Goal: Task Accomplishment & Management: Use online tool/utility

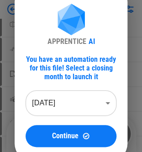
scroll to position [46, 0]
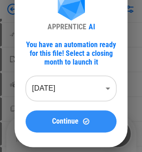
click at [80, 117] on button "Continue" at bounding box center [71, 121] width 91 height 22
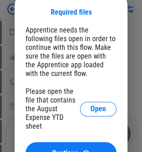
scroll to position [92, 0]
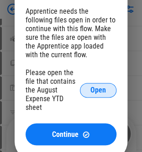
click at [89, 89] on button "Open" at bounding box center [98, 90] width 37 height 15
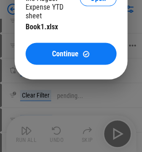
click at [66, 53] on span "Continue" at bounding box center [65, 53] width 27 height 7
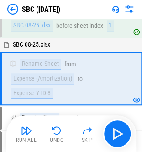
scroll to position [50, 0]
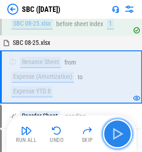
click at [116, 144] on button "button" at bounding box center [117, 133] width 29 height 29
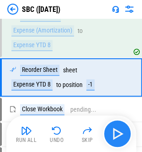
scroll to position [97, 0]
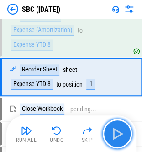
click at [116, 144] on button "button" at bounding box center [117, 133] width 29 height 29
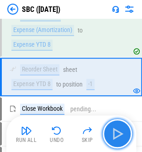
click at [116, 144] on button "button" at bounding box center [117, 133] width 29 height 29
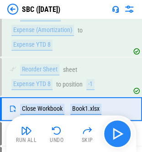
scroll to position [129, 0]
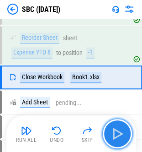
click at [116, 144] on button "button" at bounding box center [117, 133] width 29 height 29
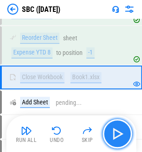
click at [116, 143] on button "button" at bounding box center [117, 133] width 29 height 29
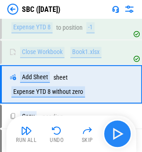
scroll to position [160, 0]
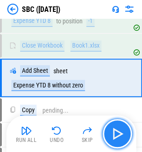
click at [116, 143] on button "button" at bounding box center [117, 133] width 29 height 29
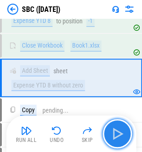
click at [116, 143] on button "button" at bounding box center [117, 133] width 29 height 29
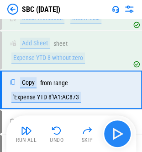
scroll to position [200, 0]
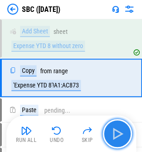
click at [116, 143] on button "button" at bounding box center [117, 133] width 29 height 29
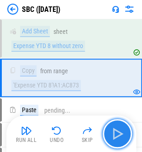
click at [116, 143] on button "button" at bounding box center [117, 133] width 29 height 29
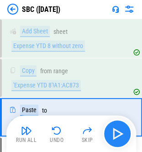
scroll to position [238, 0]
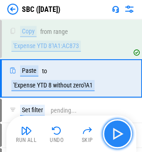
click at [116, 143] on button "button" at bounding box center [117, 133] width 29 height 29
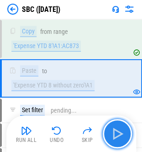
click at [116, 143] on button "button" at bounding box center [117, 133] width 29 height 29
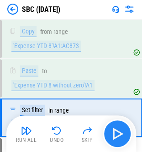
scroll to position [277, 0]
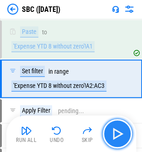
click at [116, 143] on button "button" at bounding box center [117, 133] width 29 height 29
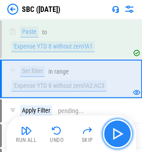
click at [116, 143] on button "button" at bounding box center [117, 133] width 29 height 29
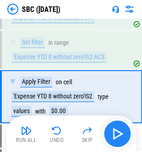
scroll to position [324, 0]
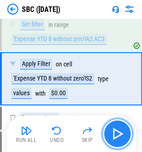
click at [116, 143] on button "button" at bounding box center [117, 133] width 29 height 29
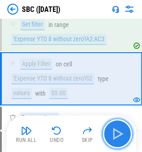
click at [116, 143] on button "button" at bounding box center [117, 133] width 29 height 29
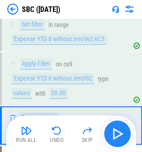
scroll to position [370, 0]
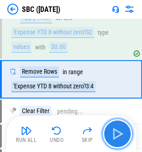
click at [116, 143] on button "button" at bounding box center [117, 133] width 29 height 29
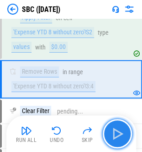
click at [116, 143] on button "button" at bounding box center [117, 133] width 29 height 29
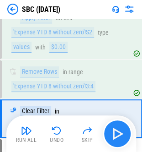
scroll to position [409, 0]
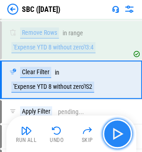
click at [116, 143] on button "button" at bounding box center [117, 133] width 29 height 29
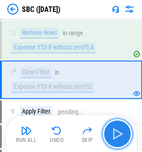
click at [116, 143] on button "button" at bounding box center [117, 133] width 29 height 29
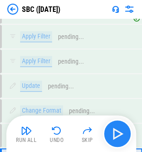
scroll to position [571, 0]
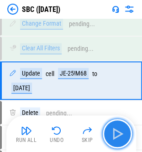
click at [114, 130] on img "button" at bounding box center [117, 133] width 15 height 15
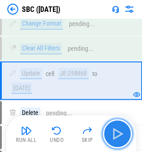
click at [114, 130] on img "button" at bounding box center [117, 133] width 15 height 15
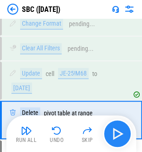
scroll to position [603, 0]
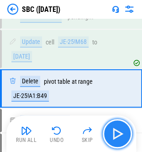
click at [109, 131] on button "button" at bounding box center [117, 133] width 29 height 29
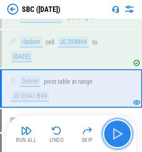
click at [109, 131] on button "button" at bounding box center [117, 133] width 29 height 29
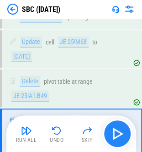
scroll to position [655, 0]
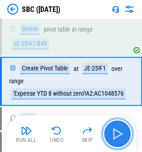
click at [109, 131] on button "button" at bounding box center [117, 133] width 29 height 29
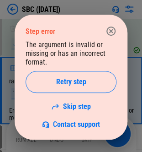
click at [108, 32] on icon "button" at bounding box center [111, 31] width 11 height 11
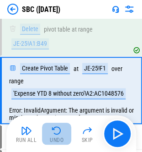
click at [60, 132] on img "button" at bounding box center [56, 130] width 11 height 11
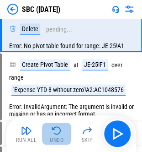
click at [59, 132] on img "button" at bounding box center [56, 130] width 11 height 11
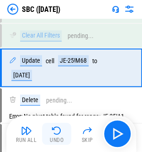
scroll to position [571, 0]
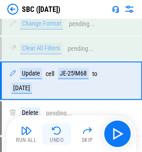
click at [59, 132] on img "button" at bounding box center [56, 130] width 11 height 11
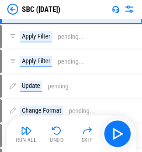
scroll to position [409, 0]
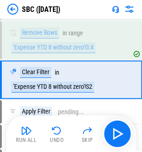
click at [59, 131] on img "button" at bounding box center [56, 130] width 11 height 11
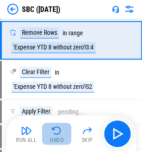
click at [60, 131] on img "button" at bounding box center [56, 130] width 11 height 11
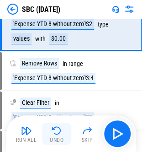
scroll to position [324, 0]
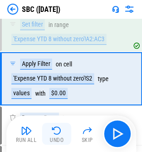
click at [58, 132] on img "button" at bounding box center [56, 130] width 11 height 11
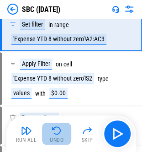
click at [58, 132] on img "button" at bounding box center [56, 130] width 11 height 11
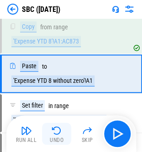
scroll to position [238, 0]
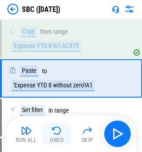
click at [58, 132] on img "button" at bounding box center [56, 130] width 11 height 11
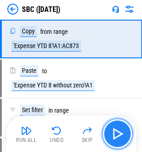
click at [114, 132] on img "button" at bounding box center [117, 133] width 15 height 15
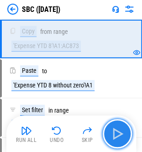
click at [114, 134] on img "button" at bounding box center [117, 133] width 15 height 15
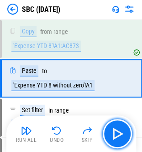
click at [121, 128] on img "button" at bounding box center [117, 133] width 15 height 15
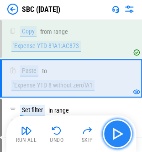
click at [115, 133] on img "button" at bounding box center [117, 133] width 15 height 15
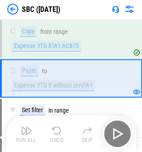
click at [111, 133] on div "Run All Undo Skip" at bounding box center [72, 133] width 121 height 29
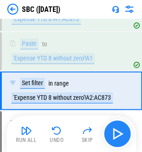
scroll to position [277, 0]
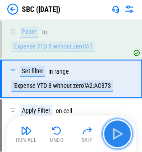
click at [114, 135] on img "button" at bounding box center [117, 133] width 15 height 15
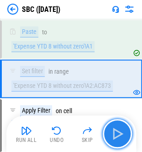
click at [114, 135] on img "button" at bounding box center [117, 133] width 15 height 15
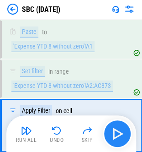
scroll to position [324, 0]
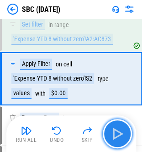
click at [114, 135] on img "button" at bounding box center [117, 133] width 15 height 15
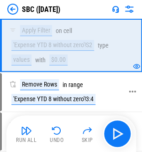
scroll to position [370, 0]
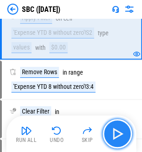
click at [111, 130] on img "button" at bounding box center [117, 133] width 15 height 15
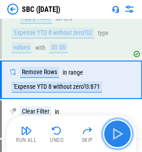
click at [114, 138] on img "button" at bounding box center [117, 133] width 15 height 15
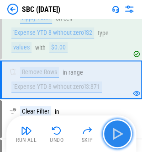
click at [110, 131] on img "button" at bounding box center [117, 133] width 15 height 15
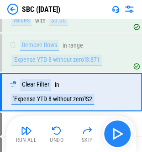
scroll to position [409, 0]
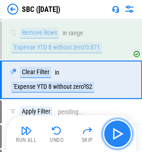
click at [109, 131] on button "button" at bounding box center [117, 133] width 29 height 29
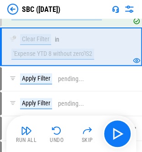
scroll to position [455, 0]
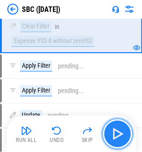
click at [113, 132] on img "button" at bounding box center [117, 133] width 15 height 15
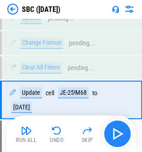
scroll to position [571, 0]
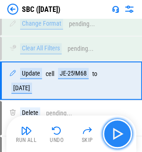
click at [111, 133] on img "button" at bounding box center [117, 133] width 15 height 15
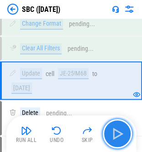
click at [111, 135] on img "button" at bounding box center [117, 133] width 15 height 15
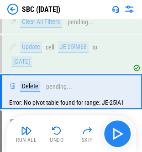
scroll to position [609, 0]
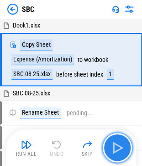
click at [118, 146] on img "button" at bounding box center [117, 147] width 15 height 15
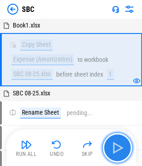
click at [116, 155] on button "button" at bounding box center [117, 147] width 29 height 29
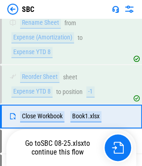
scroll to position [122, 0]
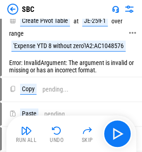
scroll to position [759, 0]
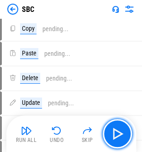
click at [115, 133] on img "button" at bounding box center [117, 133] width 15 height 15
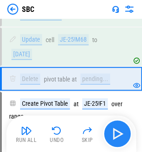
scroll to position [603, 0]
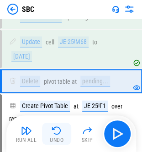
click at [59, 130] on img "button" at bounding box center [56, 130] width 11 height 11
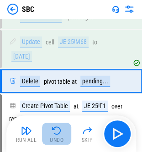
click at [55, 131] on img "button" at bounding box center [56, 130] width 11 height 11
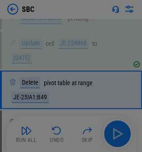
scroll to position [612, 0]
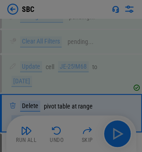
scroll to position [612, 0]
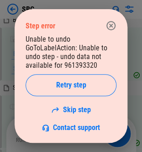
click at [114, 18] on button "button" at bounding box center [111, 25] width 18 height 18
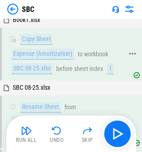
click at [111, 31] on div "Copy Sheet Expense (Amortization) to workbook SBC 08-25.xlsx before sheet index…" at bounding box center [67, 53] width 130 height 51
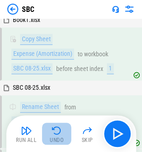
click at [60, 131] on img "button" at bounding box center [56, 130] width 11 height 11
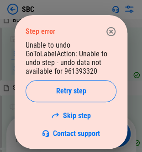
click at [113, 25] on button "button" at bounding box center [111, 31] width 18 height 18
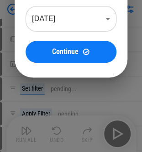
scroll to position [137, 0]
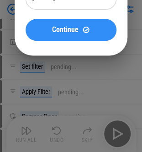
click at [79, 26] on div "Continue" at bounding box center [71, 30] width 69 height 8
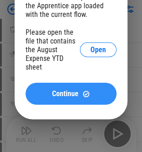
scroll to position [229, 0]
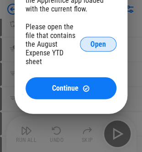
click at [108, 43] on button "Open" at bounding box center [98, 44] width 37 height 15
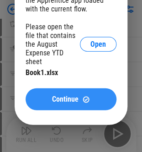
click at [64, 103] on span "Continue" at bounding box center [65, 99] width 27 height 7
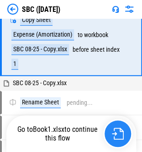
scroll to position [0, 0]
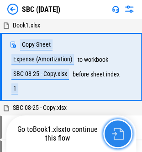
click at [118, 142] on button "button" at bounding box center [117, 133] width 29 height 29
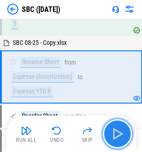
click at [118, 142] on button "button" at bounding box center [117, 133] width 29 height 29
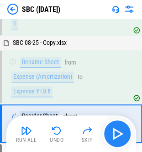
scroll to position [111, 0]
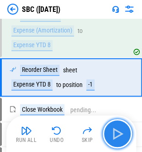
click at [118, 142] on button "button" at bounding box center [117, 133] width 29 height 29
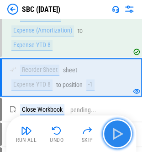
click at [118, 142] on button "button" at bounding box center [117, 133] width 29 height 29
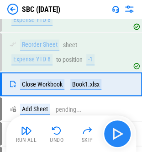
scroll to position [143, 0]
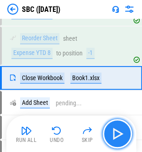
click at [118, 142] on button "button" at bounding box center [117, 133] width 29 height 29
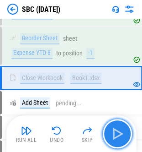
click at [118, 142] on button "button" at bounding box center [117, 133] width 29 height 29
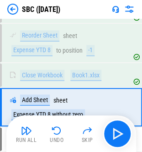
scroll to position [175, 0]
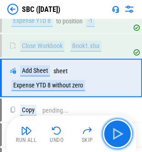
click at [118, 142] on button "button" at bounding box center [117, 133] width 29 height 29
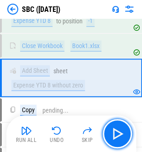
click at [118, 142] on button "button" at bounding box center [117, 133] width 29 height 29
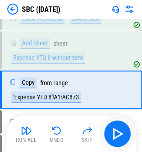
scroll to position [214, 0]
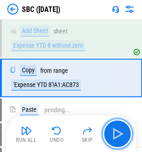
click at [118, 142] on button "button" at bounding box center [117, 133] width 29 height 29
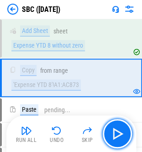
click at [118, 142] on button "button" at bounding box center [117, 133] width 29 height 29
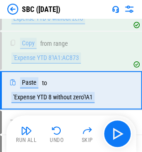
scroll to position [253, 0]
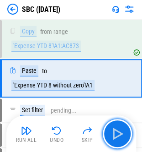
click at [118, 142] on button "button" at bounding box center [117, 133] width 29 height 29
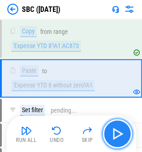
click at [112, 129] on img "button" at bounding box center [117, 133] width 15 height 15
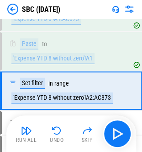
scroll to position [292, 0]
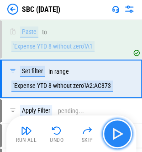
click at [111, 129] on img "button" at bounding box center [117, 133] width 15 height 15
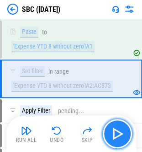
click at [111, 129] on img "button" at bounding box center [117, 133] width 15 height 15
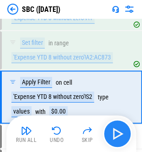
scroll to position [338, 0]
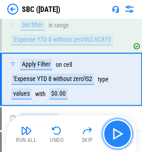
click at [111, 129] on img "button" at bounding box center [117, 133] width 15 height 15
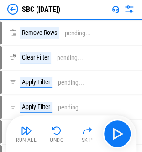
scroll to position [430, 0]
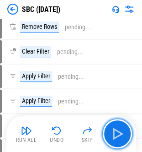
click at [117, 133] on img "button" at bounding box center [117, 133] width 15 height 15
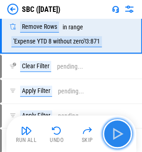
click at [114, 134] on img "button" at bounding box center [117, 133] width 15 height 15
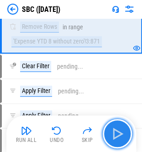
click at [113, 134] on img "button" at bounding box center [117, 133] width 15 height 15
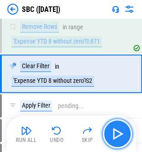
click at [113, 134] on img "button" at bounding box center [117, 133] width 15 height 15
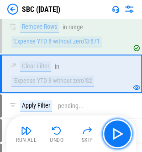
click at [114, 132] on img "button" at bounding box center [117, 133] width 15 height 15
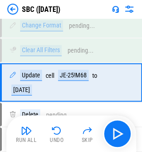
scroll to position [586, 0]
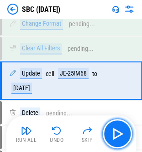
click at [114, 132] on img "button" at bounding box center [117, 133] width 15 height 15
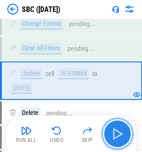
click at [113, 132] on img "button" at bounding box center [117, 133] width 15 height 15
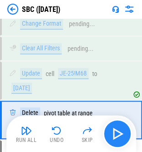
scroll to position [617, 0]
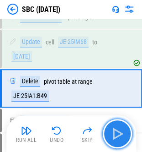
click at [113, 131] on img "button" at bounding box center [117, 133] width 15 height 15
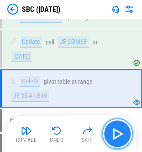
click at [113, 131] on img "button" at bounding box center [117, 133] width 15 height 15
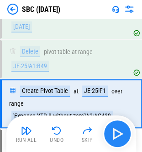
scroll to position [669, 0]
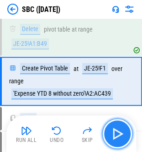
click at [113, 130] on img "button" at bounding box center [117, 133] width 15 height 15
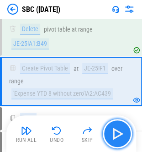
click at [113, 127] on img "button" at bounding box center [117, 133] width 15 height 15
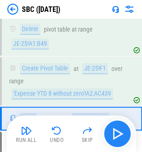
scroll to position [706, 0]
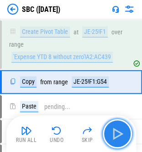
click at [112, 128] on img "button" at bounding box center [117, 133] width 15 height 15
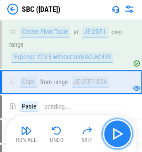
click at [112, 133] on img "button" at bounding box center [117, 133] width 15 height 15
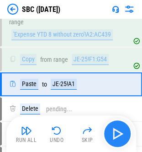
scroll to position [731, 0]
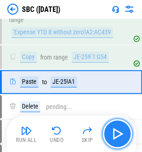
click at [112, 133] on img "button" at bounding box center [117, 133] width 15 height 15
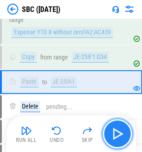
click at [110, 131] on button "button" at bounding box center [117, 133] width 29 height 29
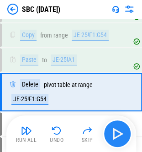
scroll to position [755, 0]
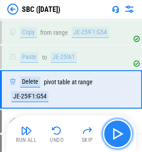
click at [118, 133] on img "button" at bounding box center [117, 133] width 15 height 15
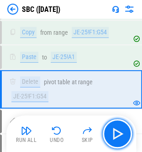
click at [112, 130] on img "button" at bounding box center [117, 133] width 15 height 15
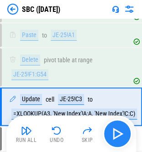
scroll to position [801, 0]
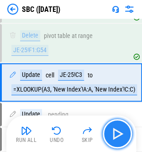
click at [108, 132] on button "button" at bounding box center [117, 133] width 29 height 29
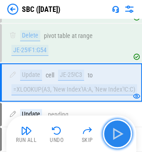
click at [108, 132] on button "button" at bounding box center [117, 133] width 29 height 29
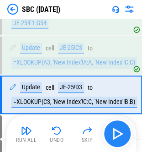
scroll to position [840, 0]
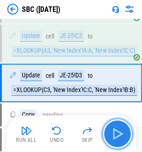
click at [108, 132] on button "button" at bounding box center [117, 133] width 29 height 29
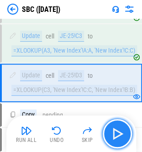
click at [108, 132] on button "button" at bounding box center [117, 133] width 29 height 29
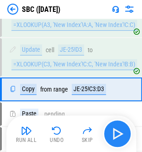
scroll to position [872, 0]
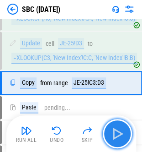
click at [108, 132] on button "button" at bounding box center [117, 133] width 29 height 29
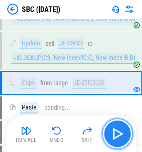
click at [108, 132] on button "button" at bounding box center [117, 133] width 29 height 29
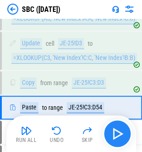
scroll to position [897, 0]
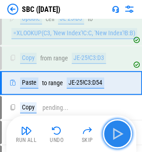
click at [108, 132] on button "button" at bounding box center [117, 133] width 29 height 29
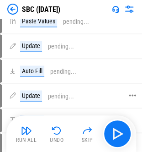
scroll to position [989, 0]
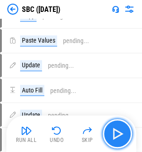
click at [114, 135] on img "button" at bounding box center [117, 133] width 15 height 15
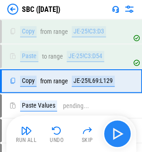
scroll to position [921, 0]
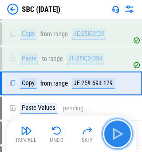
click at [120, 132] on img "button" at bounding box center [117, 133] width 15 height 15
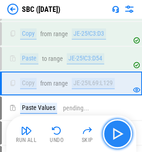
click at [117, 132] on img "button" at bounding box center [117, 133] width 15 height 15
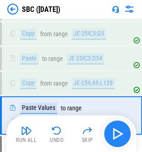
scroll to position [953, 0]
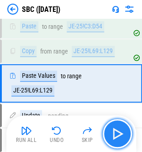
click at [117, 132] on img "button" at bounding box center [117, 133] width 15 height 15
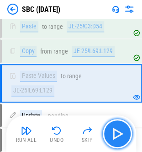
click at [117, 132] on img "button" at bounding box center [117, 133] width 15 height 15
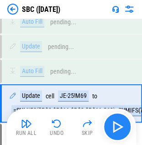
scroll to position [1143, 0]
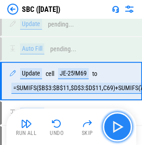
click at [117, 132] on img "button" at bounding box center [117, 126] width 15 height 15
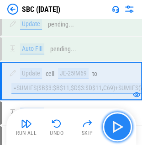
click at [117, 132] on img "button" at bounding box center [117, 126] width 15 height 15
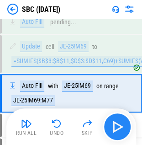
scroll to position [1182, 0]
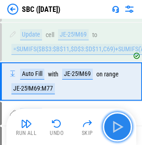
click at [117, 132] on img "button" at bounding box center [117, 126] width 15 height 15
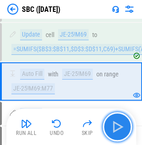
click at [117, 124] on img "button" at bounding box center [117, 126] width 15 height 15
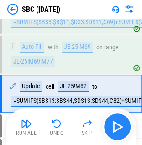
scroll to position [1221, 0]
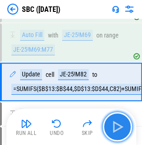
click at [117, 123] on img "button" at bounding box center [117, 126] width 15 height 15
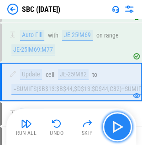
click at [117, 123] on img "button" at bounding box center [117, 126] width 15 height 15
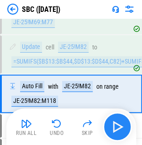
scroll to position [1261, 0]
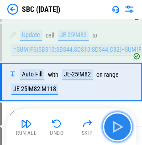
click at [117, 123] on img "button" at bounding box center [117, 126] width 15 height 15
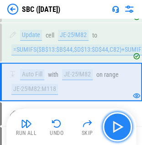
click at [117, 123] on img "button" at bounding box center [117, 126] width 15 height 15
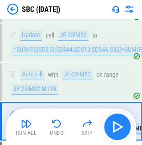
scroll to position [1299, 0]
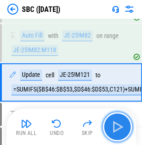
click at [117, 123] on img "button" at bounding box center [117, 126] width 15 height 15
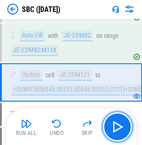
click at [117, 123] on img "button" at bounding box center [117, 126] width 15 height 15
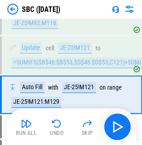
scroll to position [1338, 0]
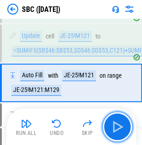
click at [117, 123] on img "button" at bounding box center [117, 126] width 15 height 15
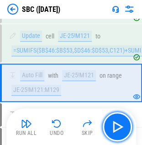
click at [116, 120] on img "button" at bounding box center [117, 126] width 15 height 15
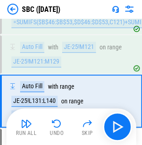
scroll to position [1385, 0]
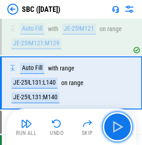
click at [116, 120] on img "button" at bounding box center [117, 126] width 15 height 15
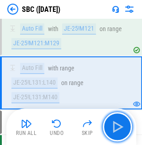
click at [116, 120] on img "button" at bounding box center [117, 126] width 15 height 15
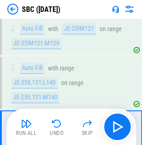
scroll to position [1431, 0]
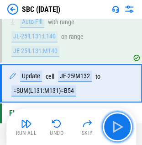
click at [116, 120] on img "button" at bounding box center [117, 126] width 15 height 15
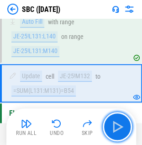
click at [116, 119] on img "button" at bounding box center [117, 126] width 15 height 15
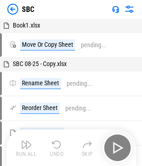
click at [118, 156] on div "Run All Undo Skip" at bounding box center [72, 147] width 121 height 29
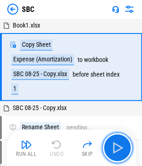
click at [118, 156] on button "button" at bounding box center [117, 147] width 29 height 29
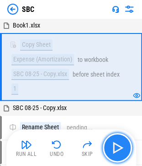
click at [118, 156] on button "button" at bounding box center [117, 147] width 29 height 29
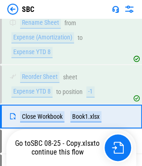
scroll to position [136, 0]
